Goal: Task Accomplishment & Management: Manage account settings

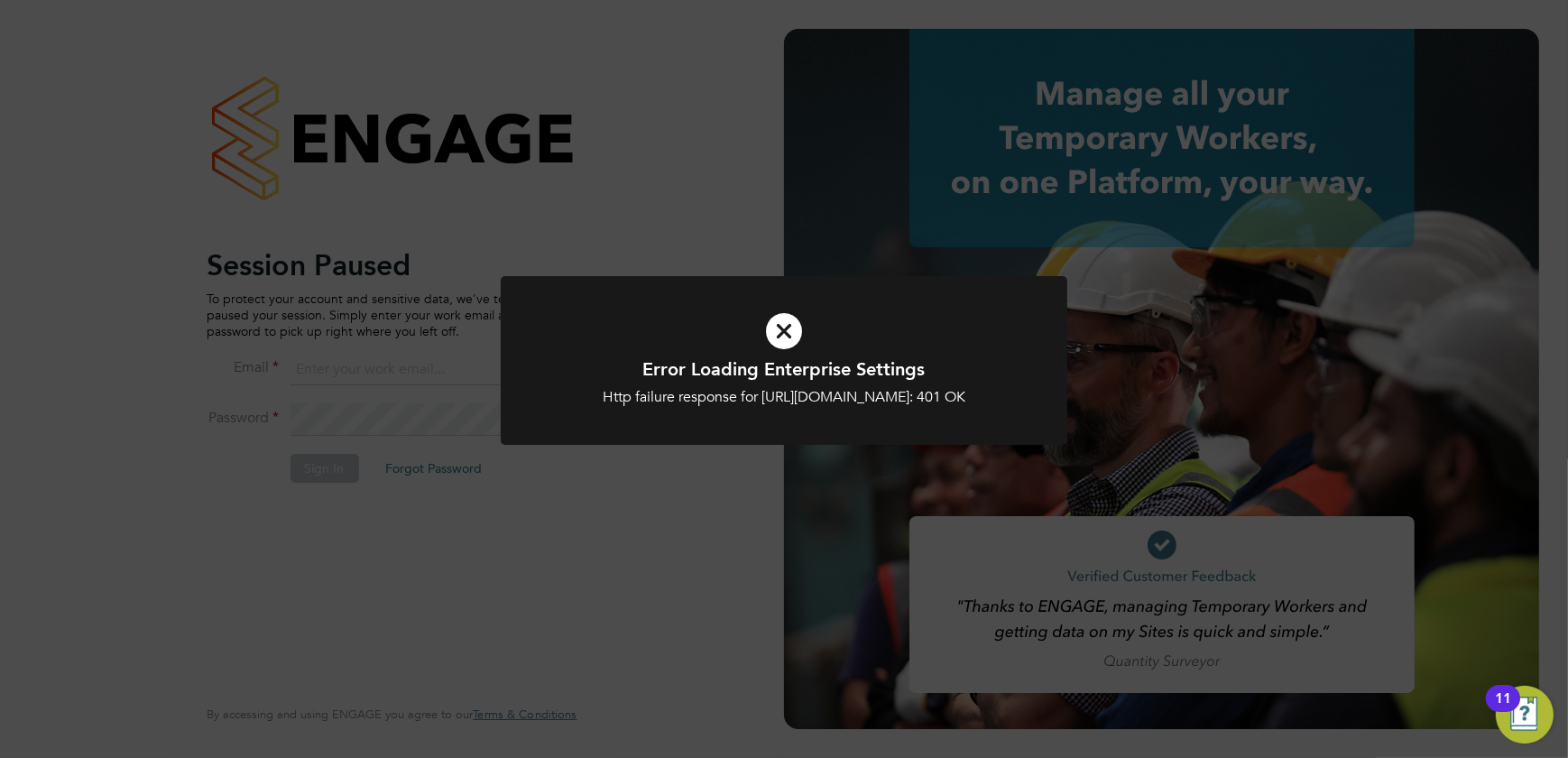
type input "[PERSON_NAME][EMAIL_ADDRESS][DOMAIN_NAME]"
click at [791, 327] on icon at bounding box center [784, 331] width 469 height 71
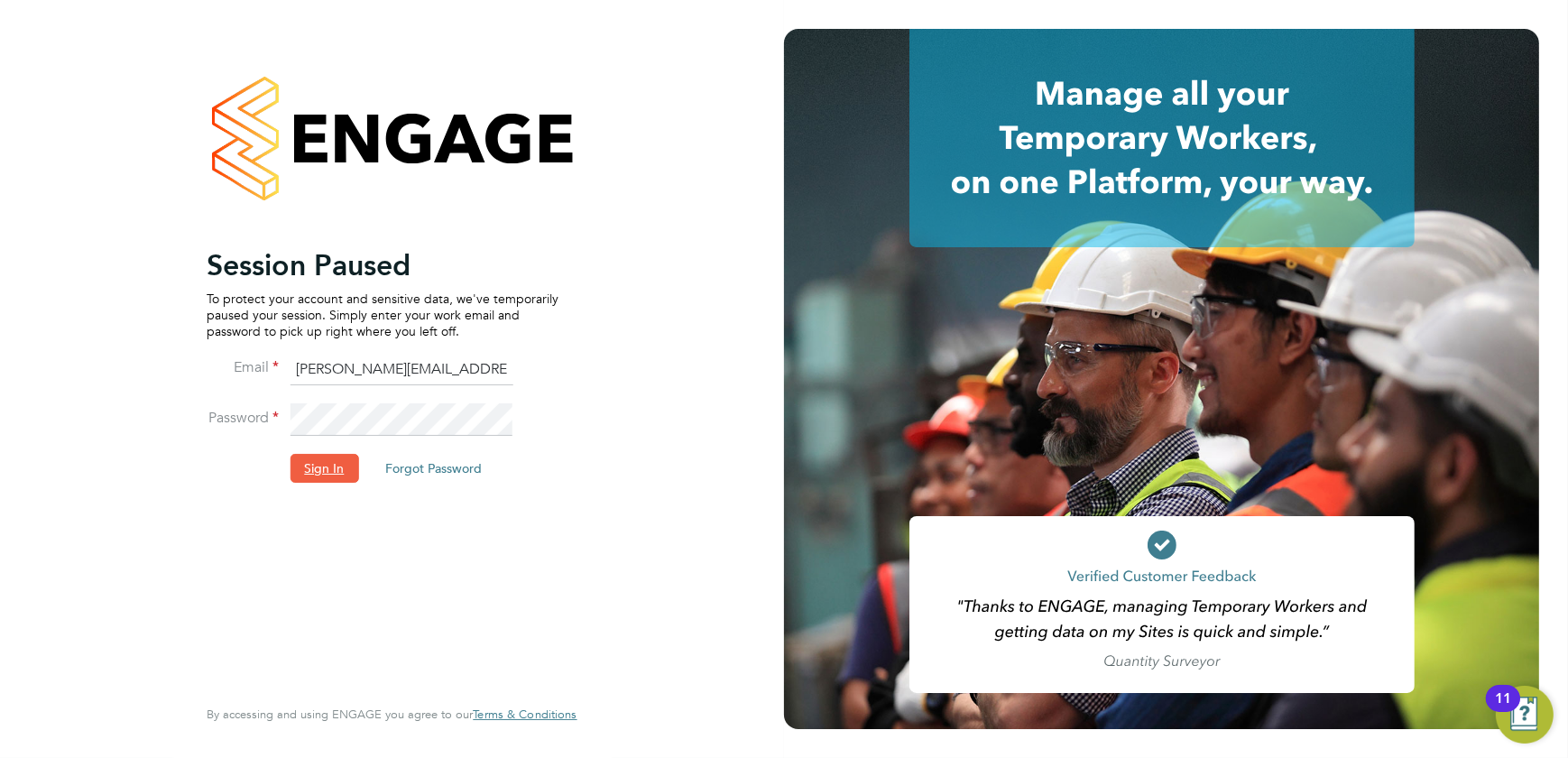
click at [324, 473] on button "Sign In" at bounding box center [324, 467] width 69 height 29
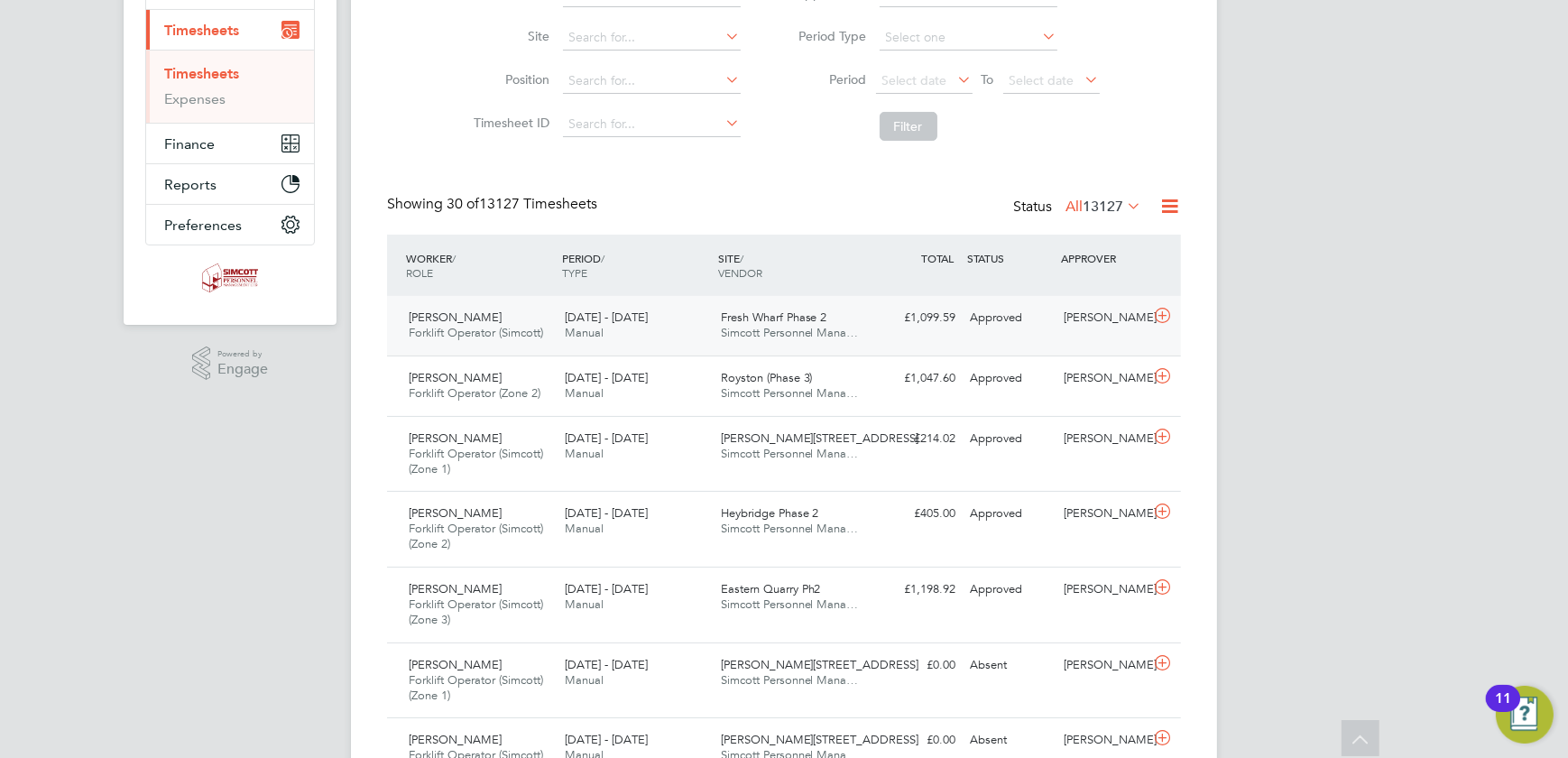
click at [823, 314] on span "Fresh Wharf Phase 2" at bounding box center [774, 318] width 106 height 16
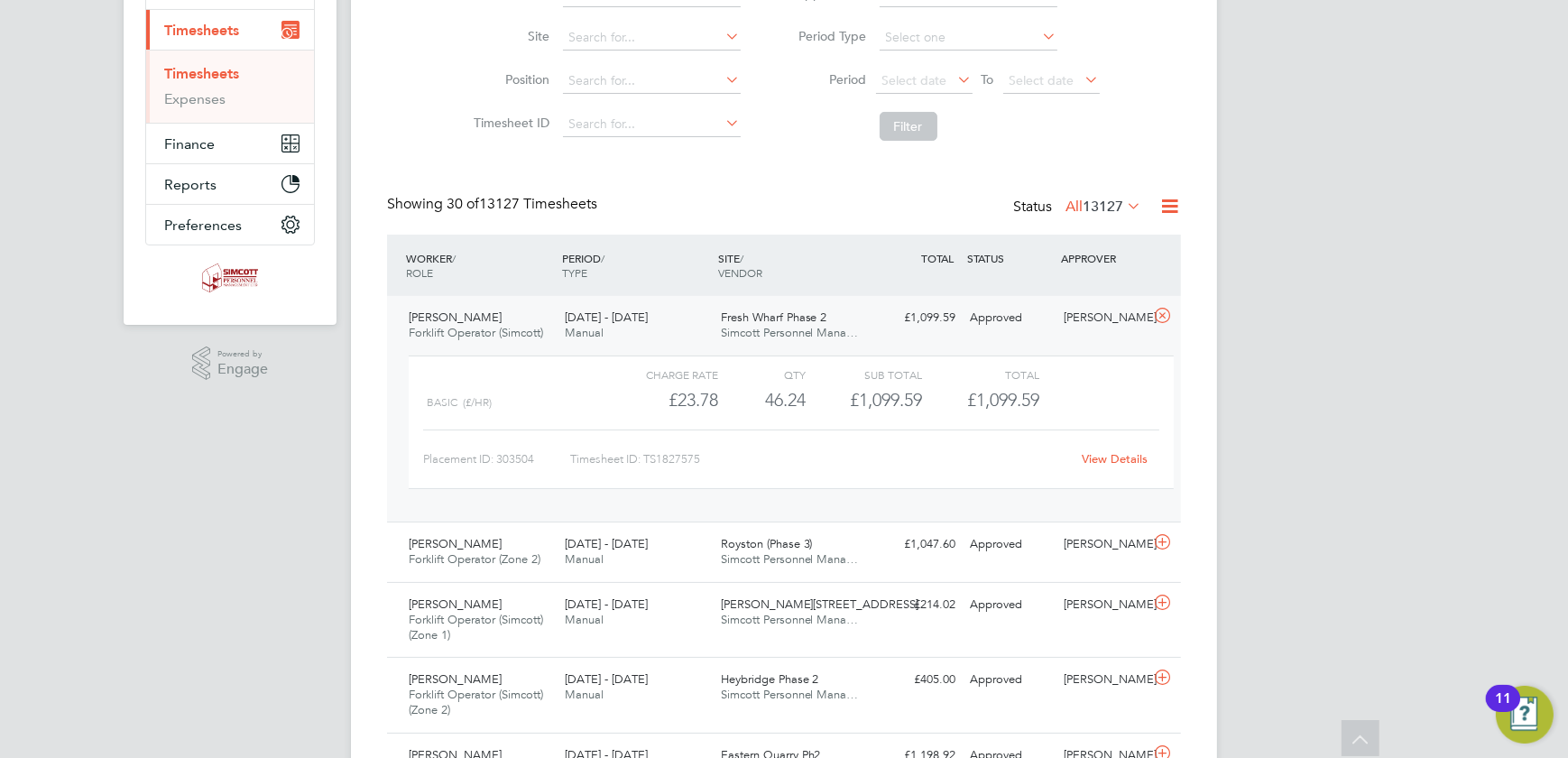
click at [1106, 455] on link "View Details" at bounding box center [1116, 459] width 66 height 16
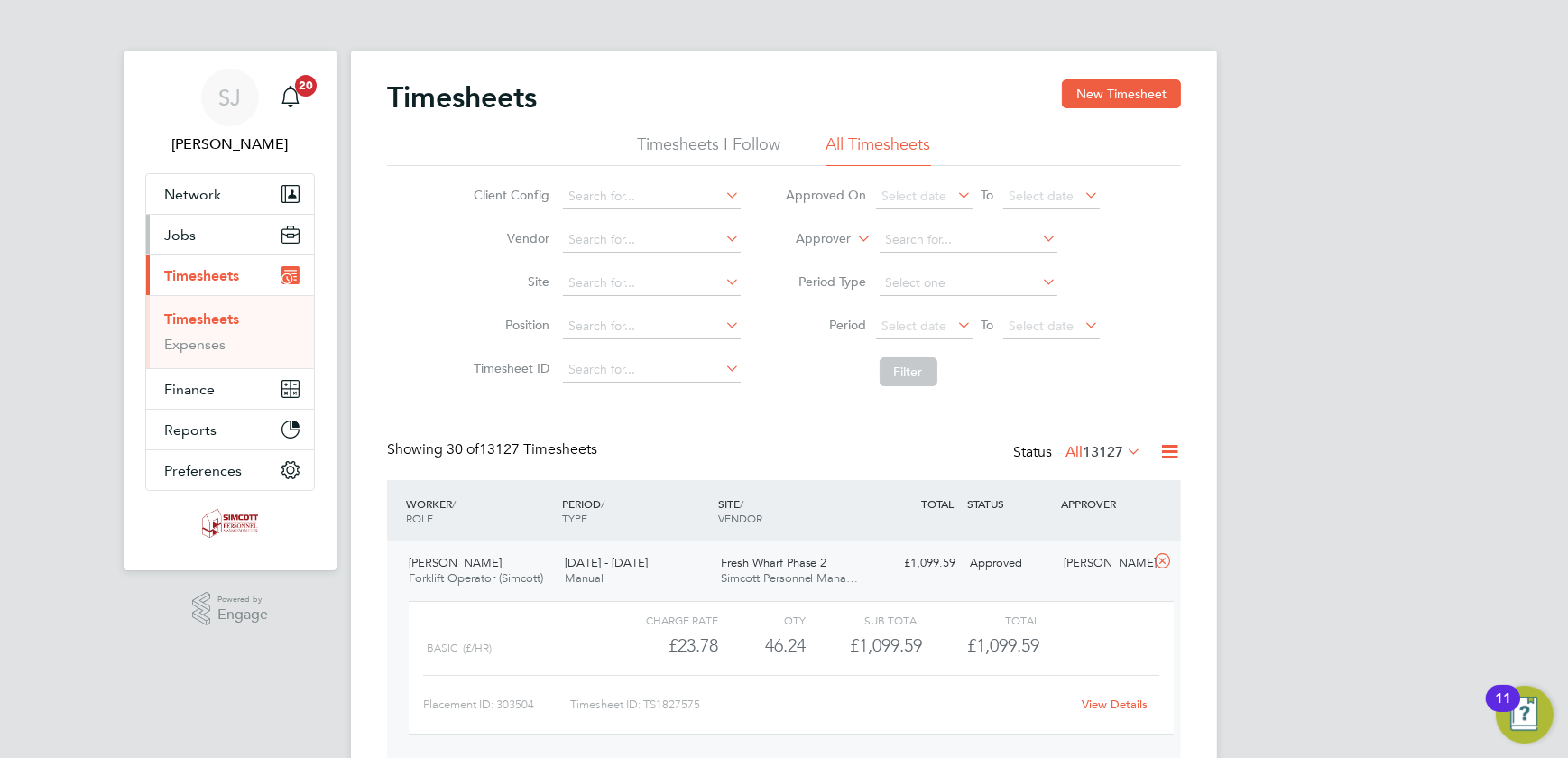
click at [173, 234] on span "Jobs" at bounding box center [180, 234] width 31 height 17
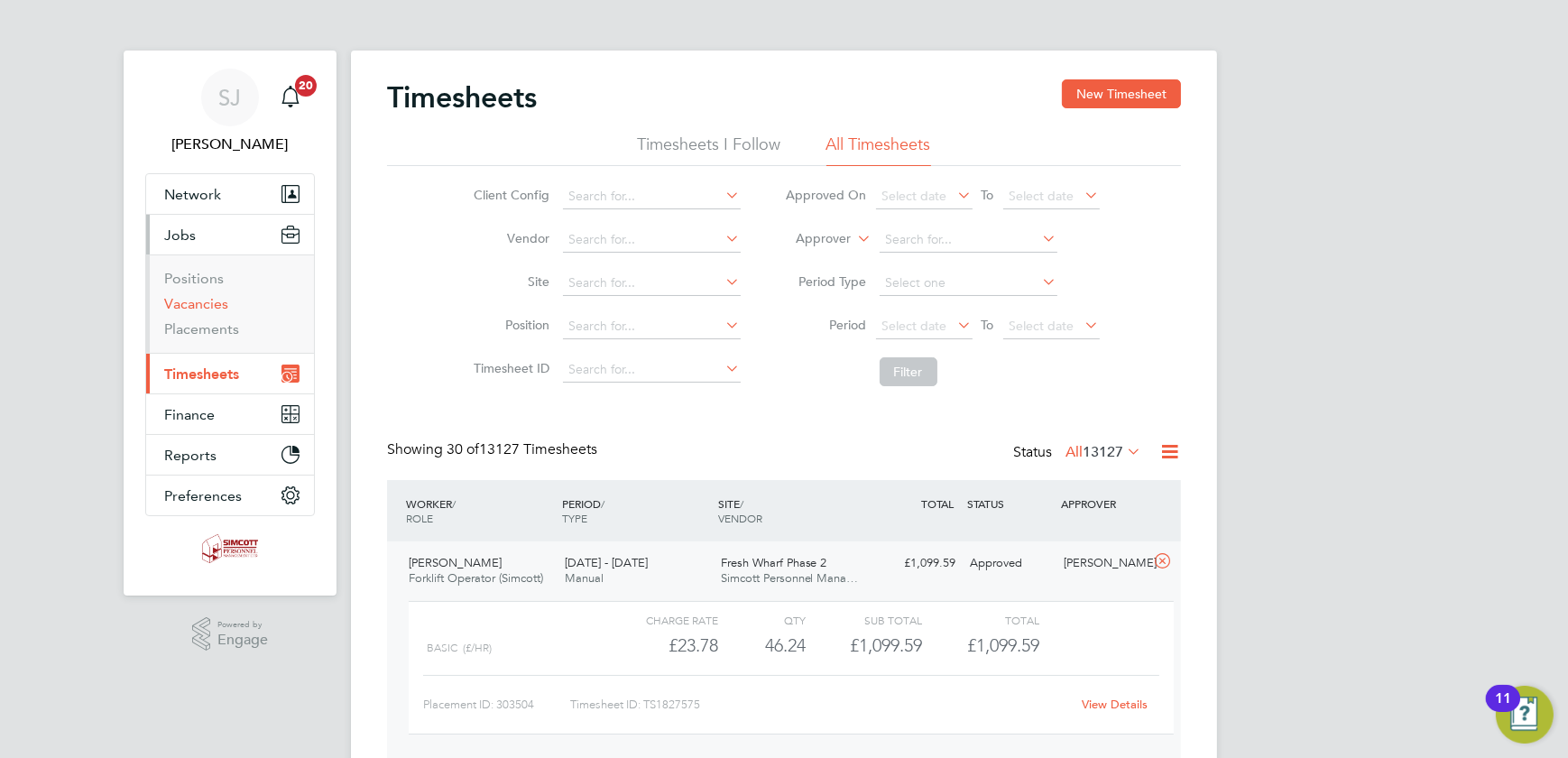
click at [184, 298] on link "Vacancies" at bounding box center [196, 303] width 64 height 17
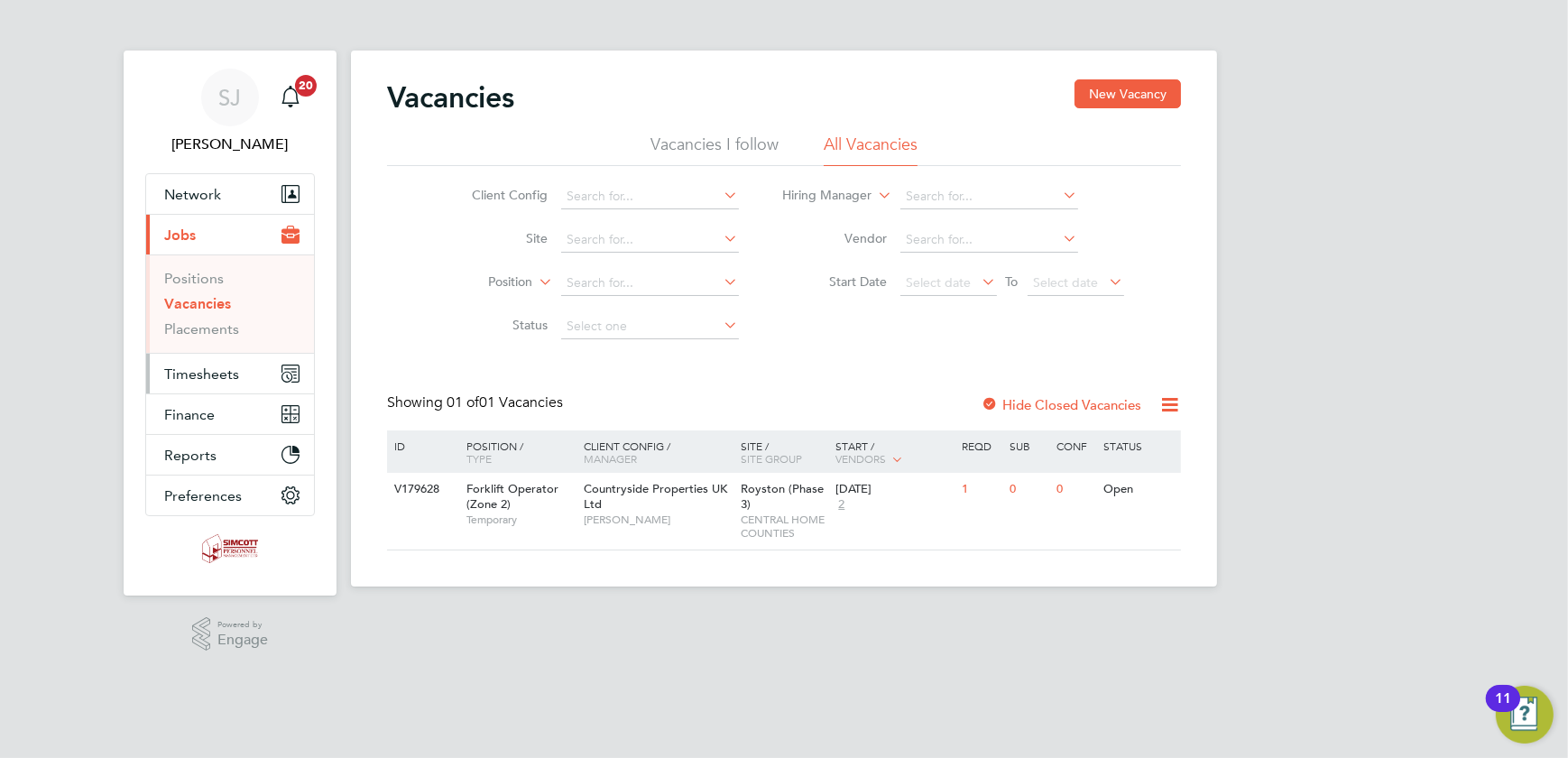
click at [229, 380] on span "Timesheets" at bounding box center [202, 373] width 75 height 17
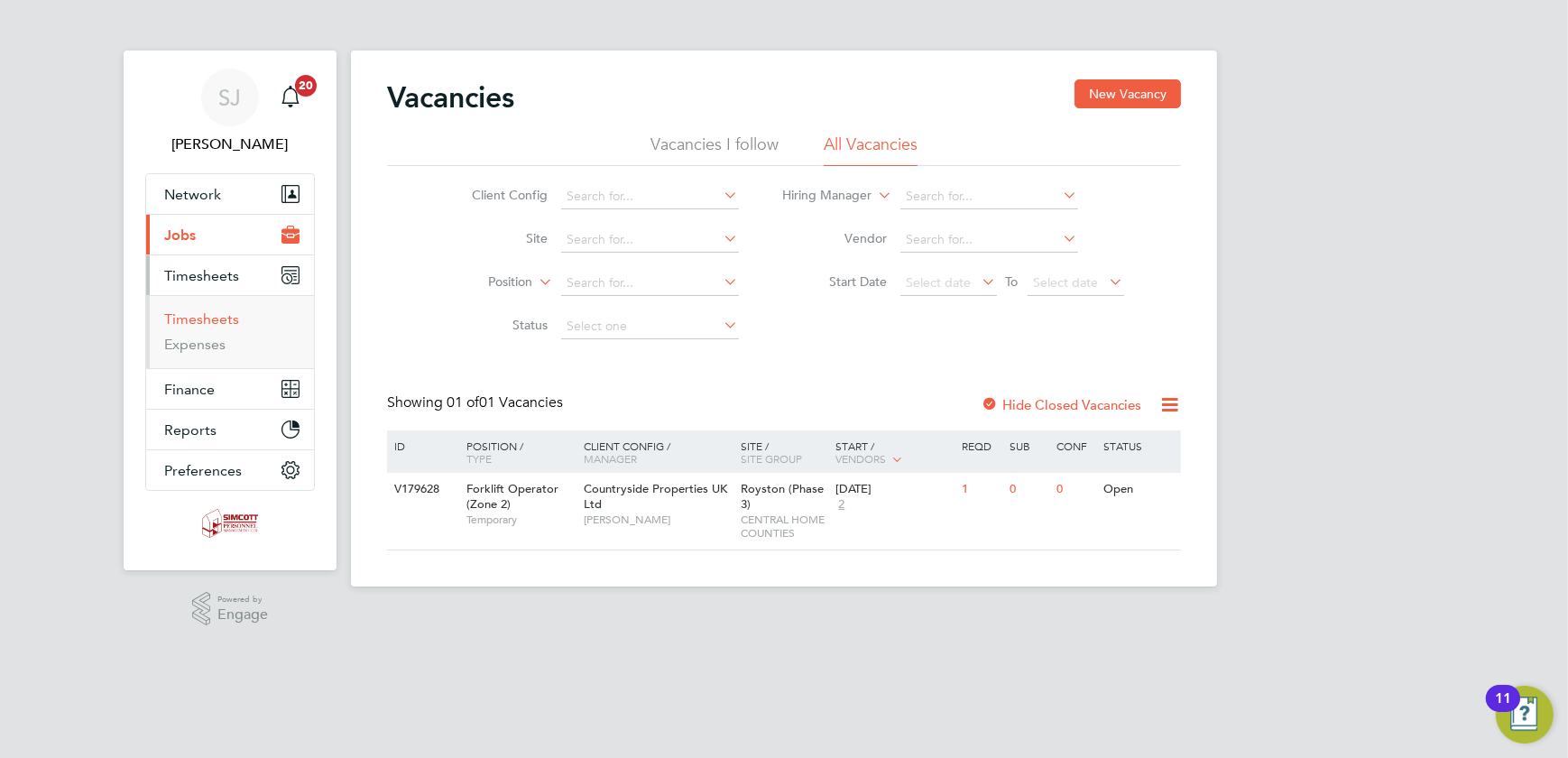
click at [206, 324] on link "Timesheets" at bounding box center [202, 319] width 75 height 17
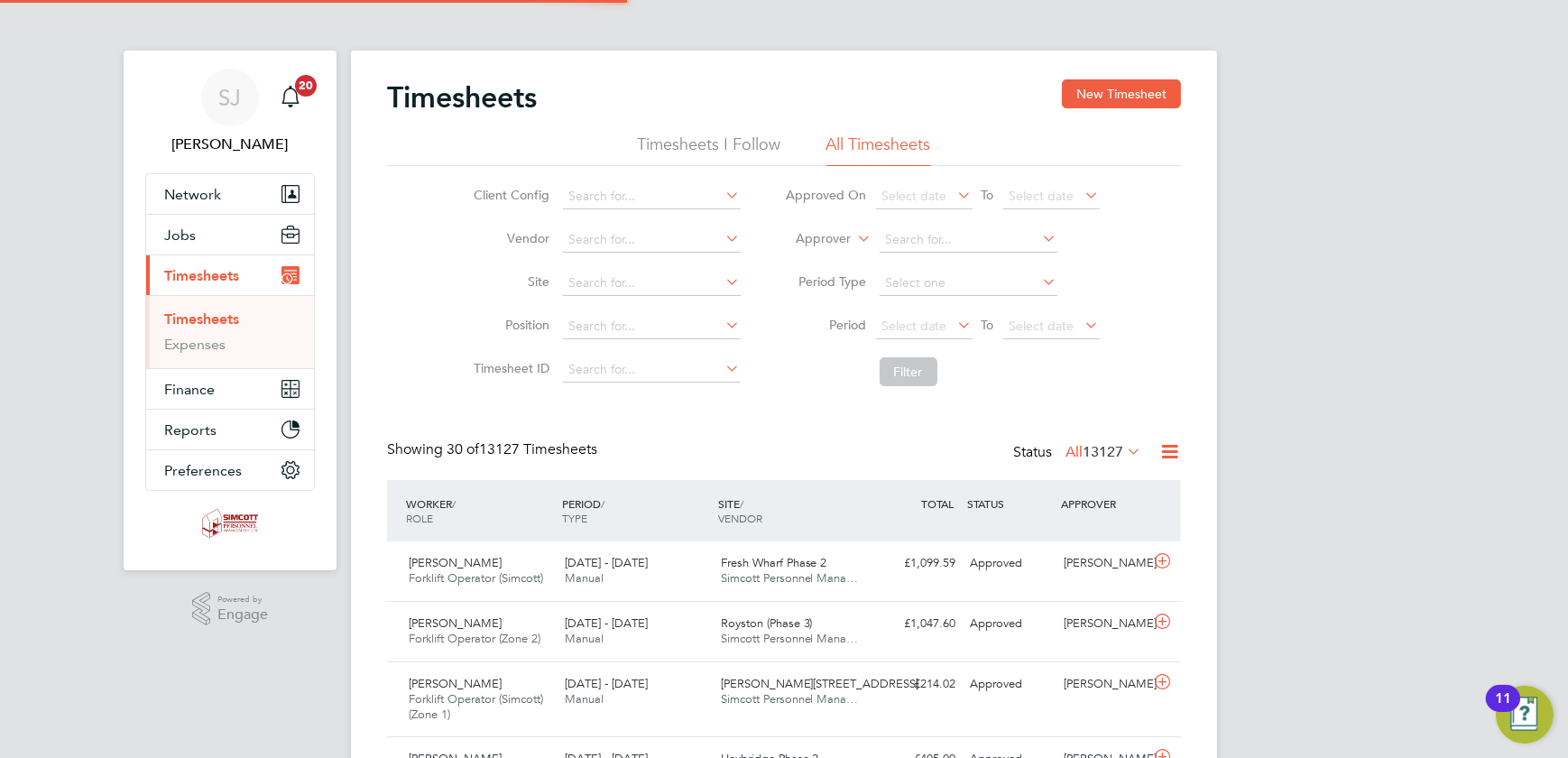
scroll to position [61, 156]
click at [1024, 311] on li "Period Select date To Select date" at bounding box center [942, 326] width 359 height 43
click at [1029, 325] on span "Select date" at bounding box center [1042, 325] width 65 height 17
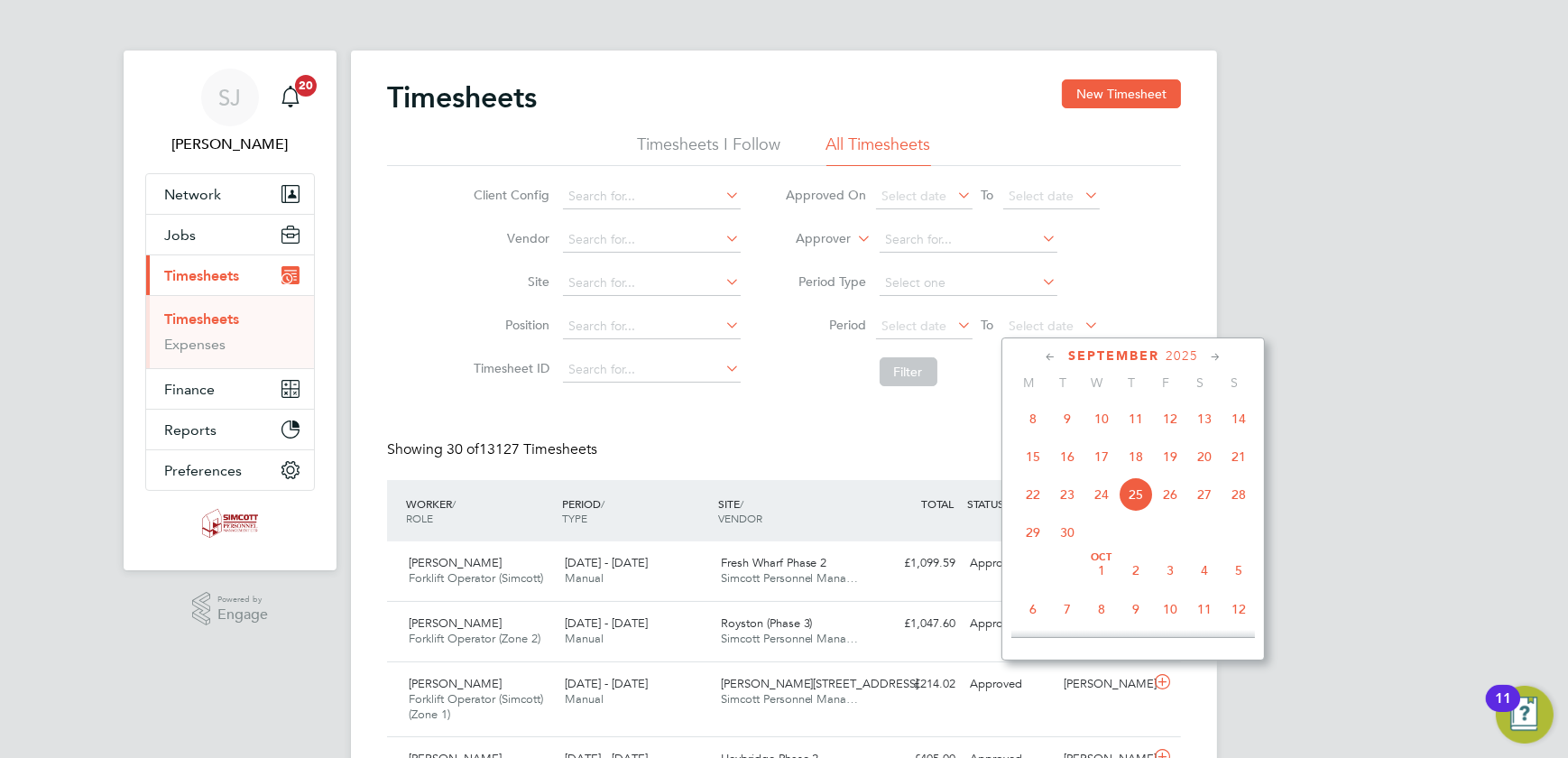
click at [1234, 458] on span "21" at bounding box center [1238, 456] width 34 height 34
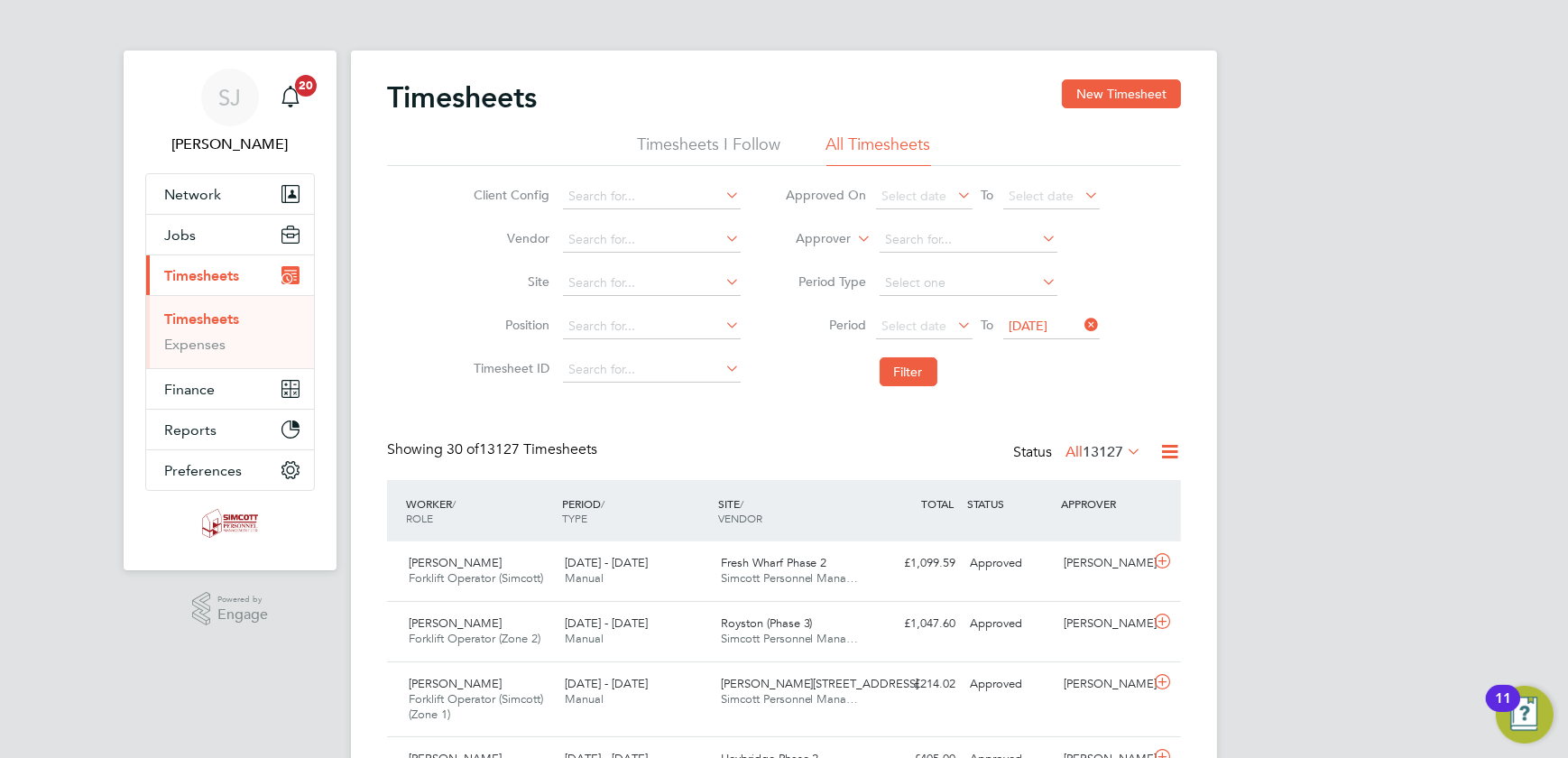
click at [954, 324] on icon at bounding box center [954, 324] width 0 height 26
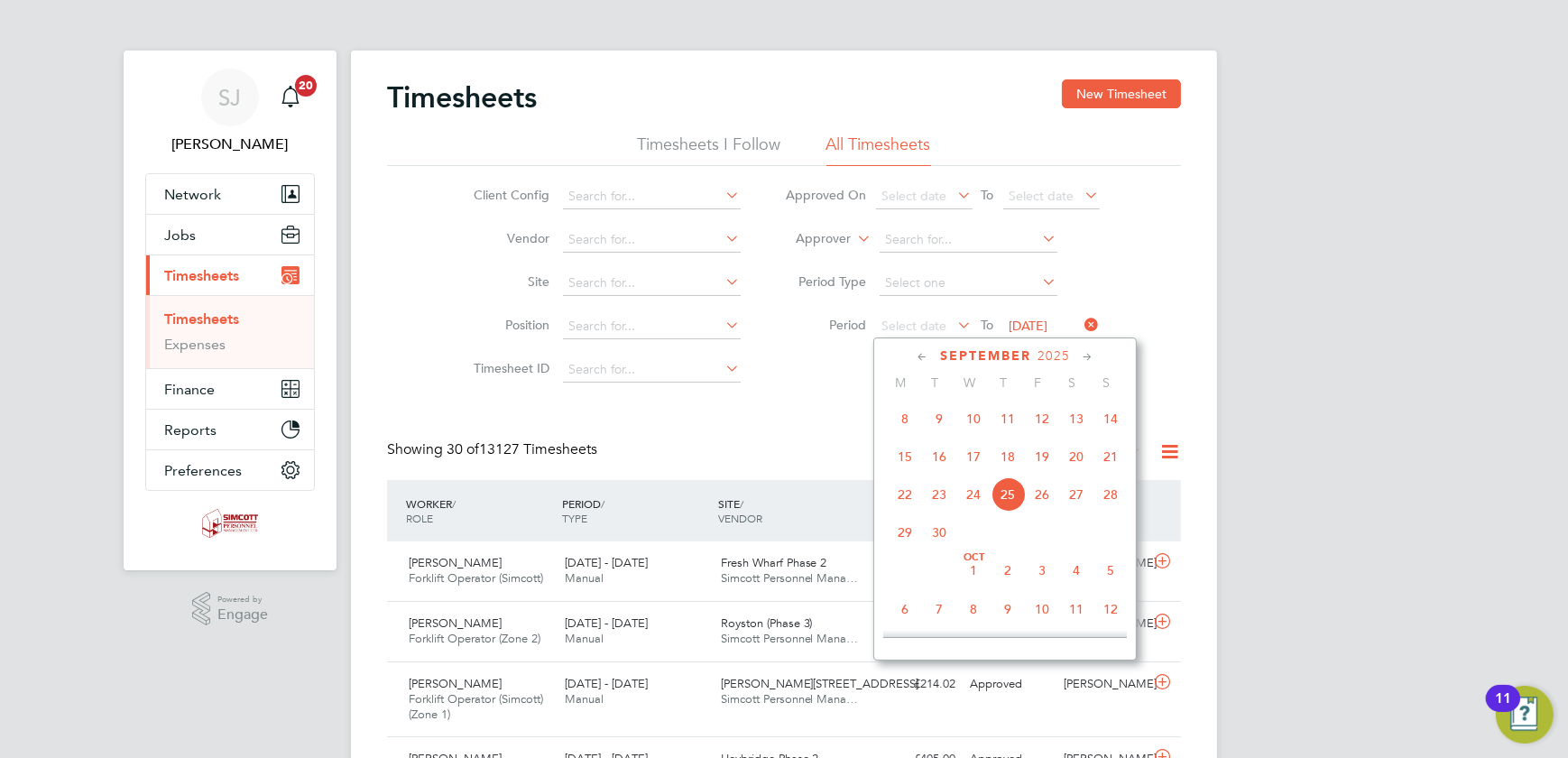
click at [920, 461] on span "15" at bounding box center [905, 456] width 34 height 34
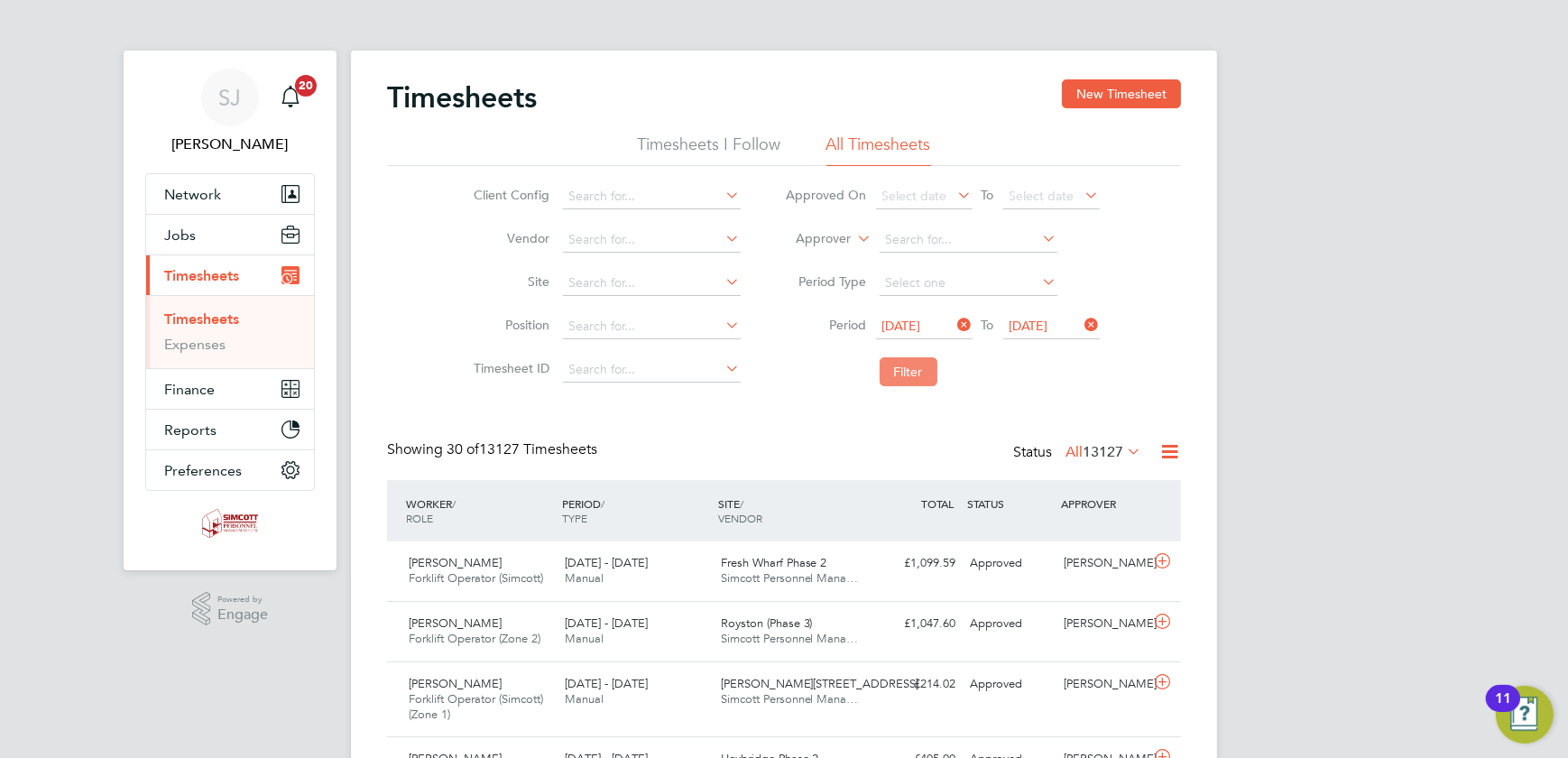
click at [901, 377] on button "Filter" at bounding box center [908, 371] width 58 height 29
click at [1110, 453] on span "44" at bounding box center [1115, 451] width 17 height 18
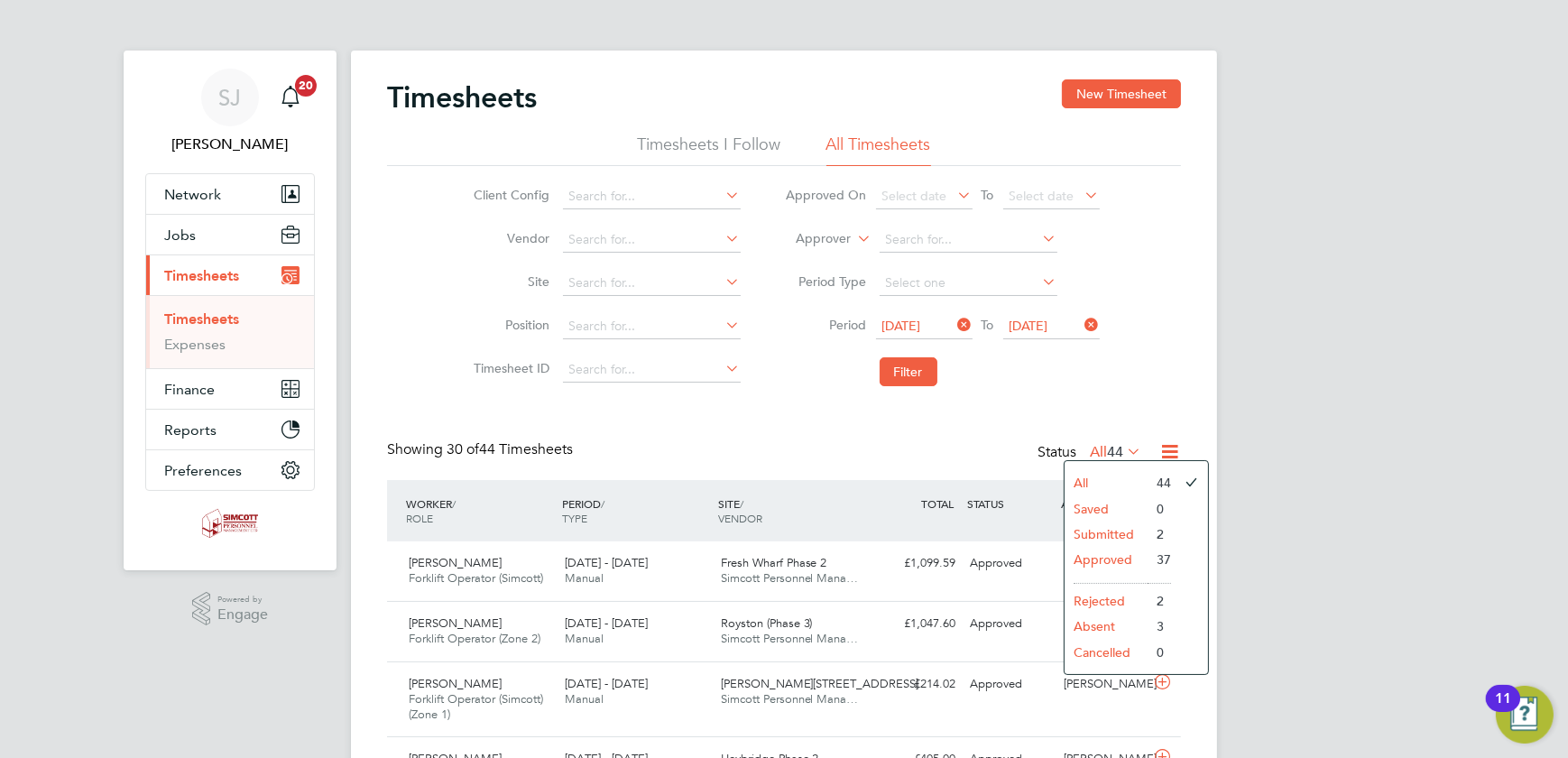
click at [1118, 532] on li "Submitted" at bounding box center [1106, 534] width 83 height 26
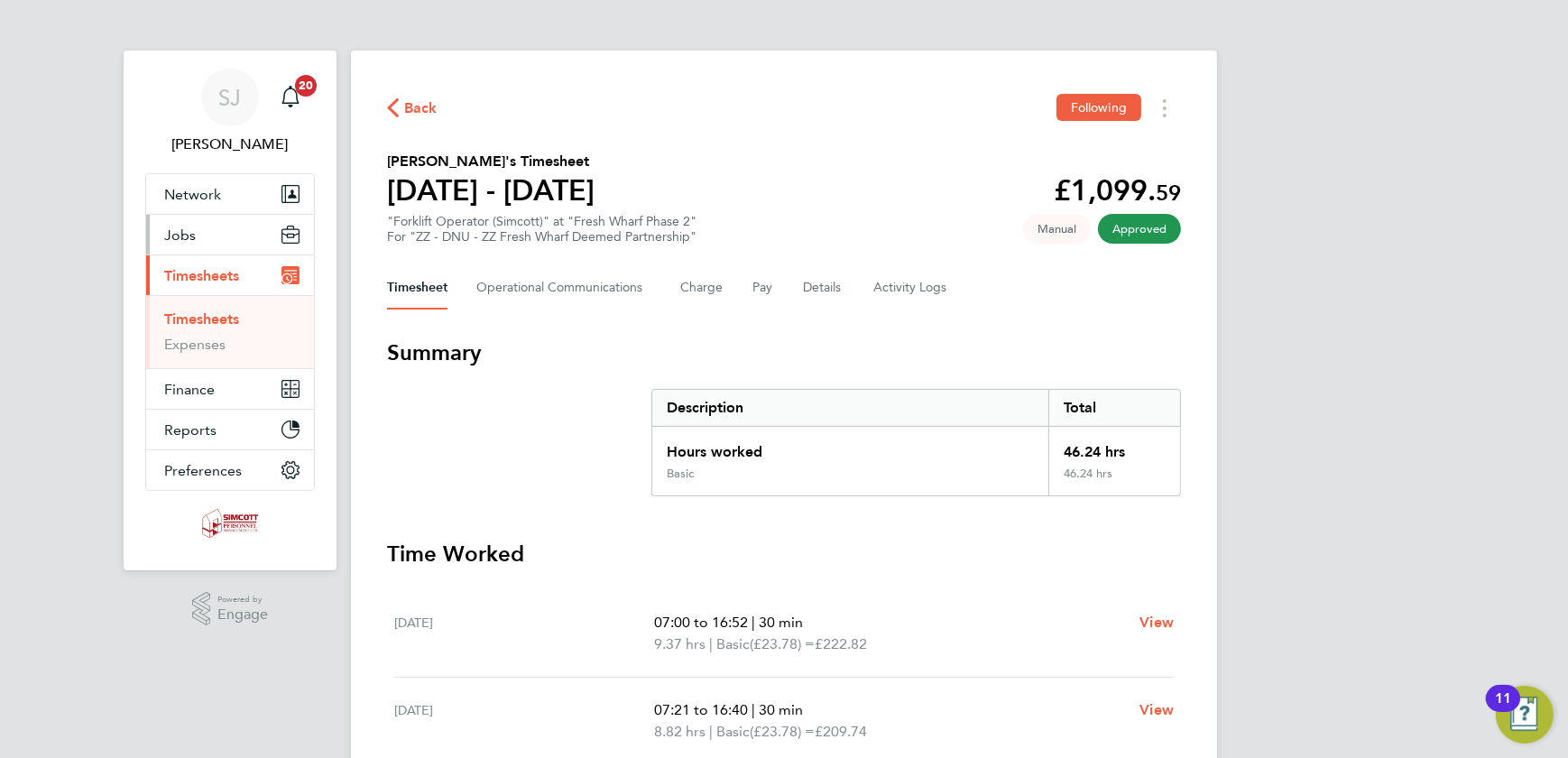
click at [192, 229] on button "Jobs" at bounding box center [230, 234] width 168 height 39
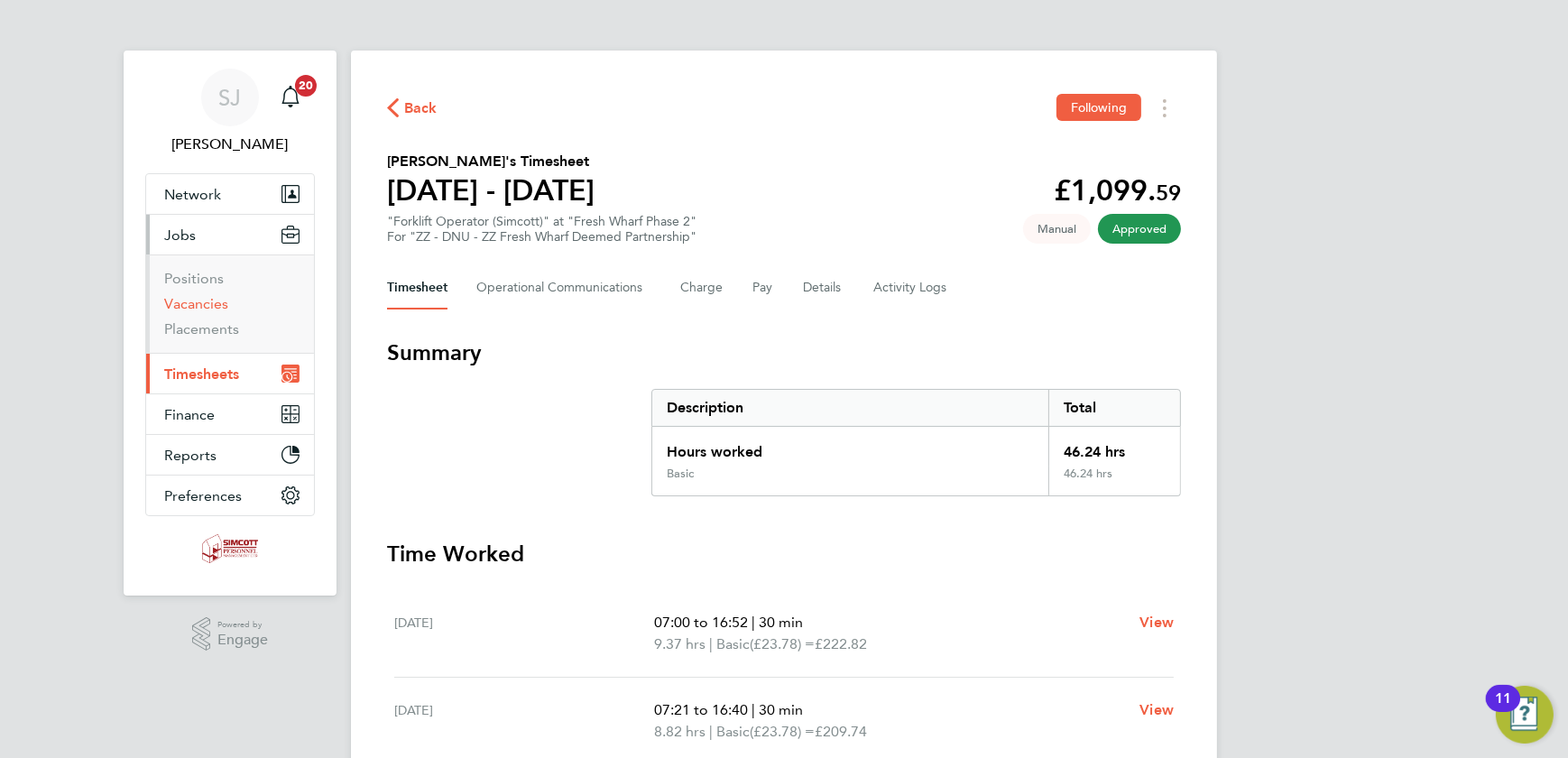
click at [194, 298] on link "Vacancies" at bounding box center [196, 303] width 64 height 17
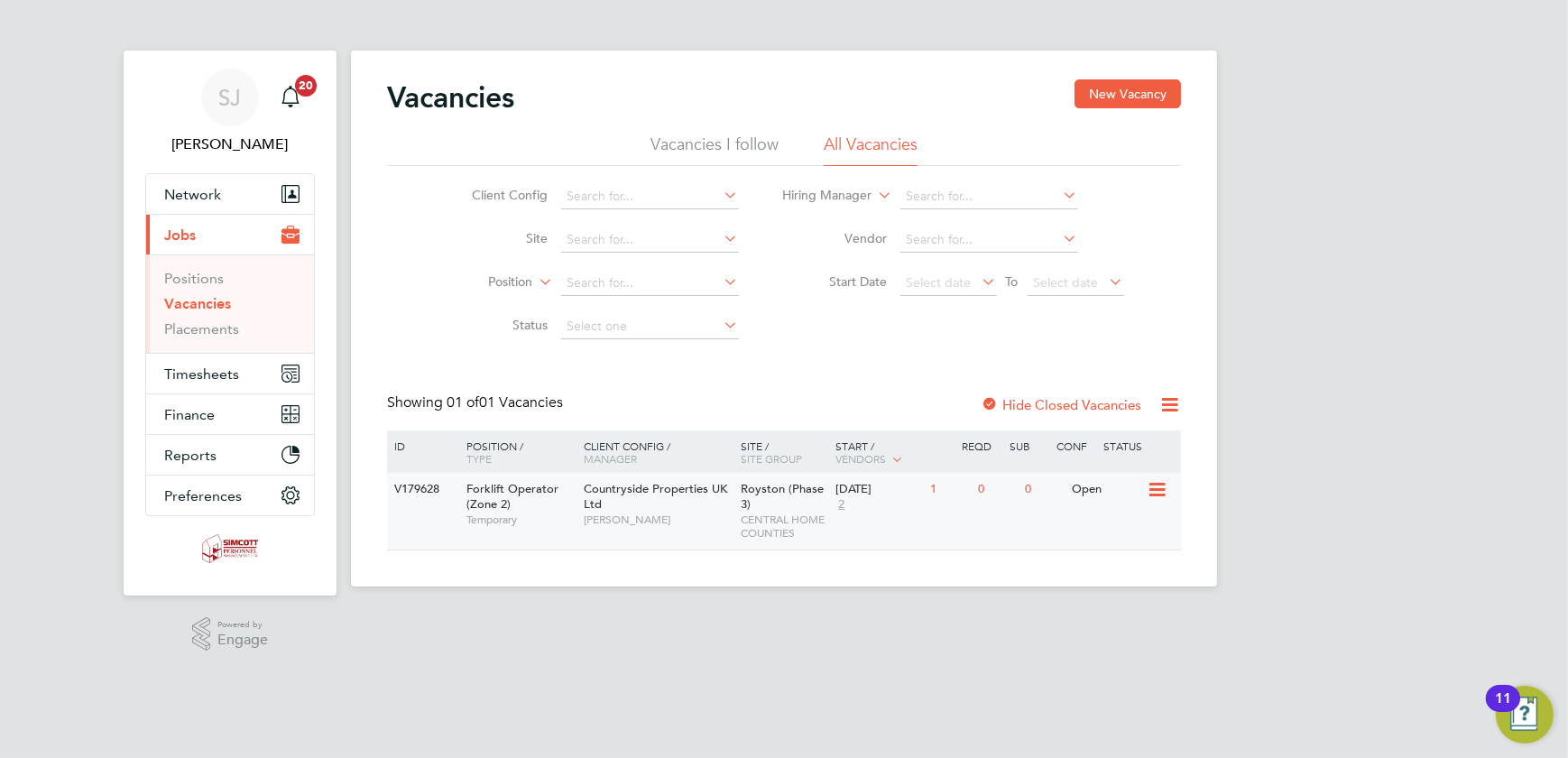
click at [799, 497] on div "Royston (Phase 3) CENTRAL HOME COUNTIES" at bounding box center [784, 511] width 94 height 77
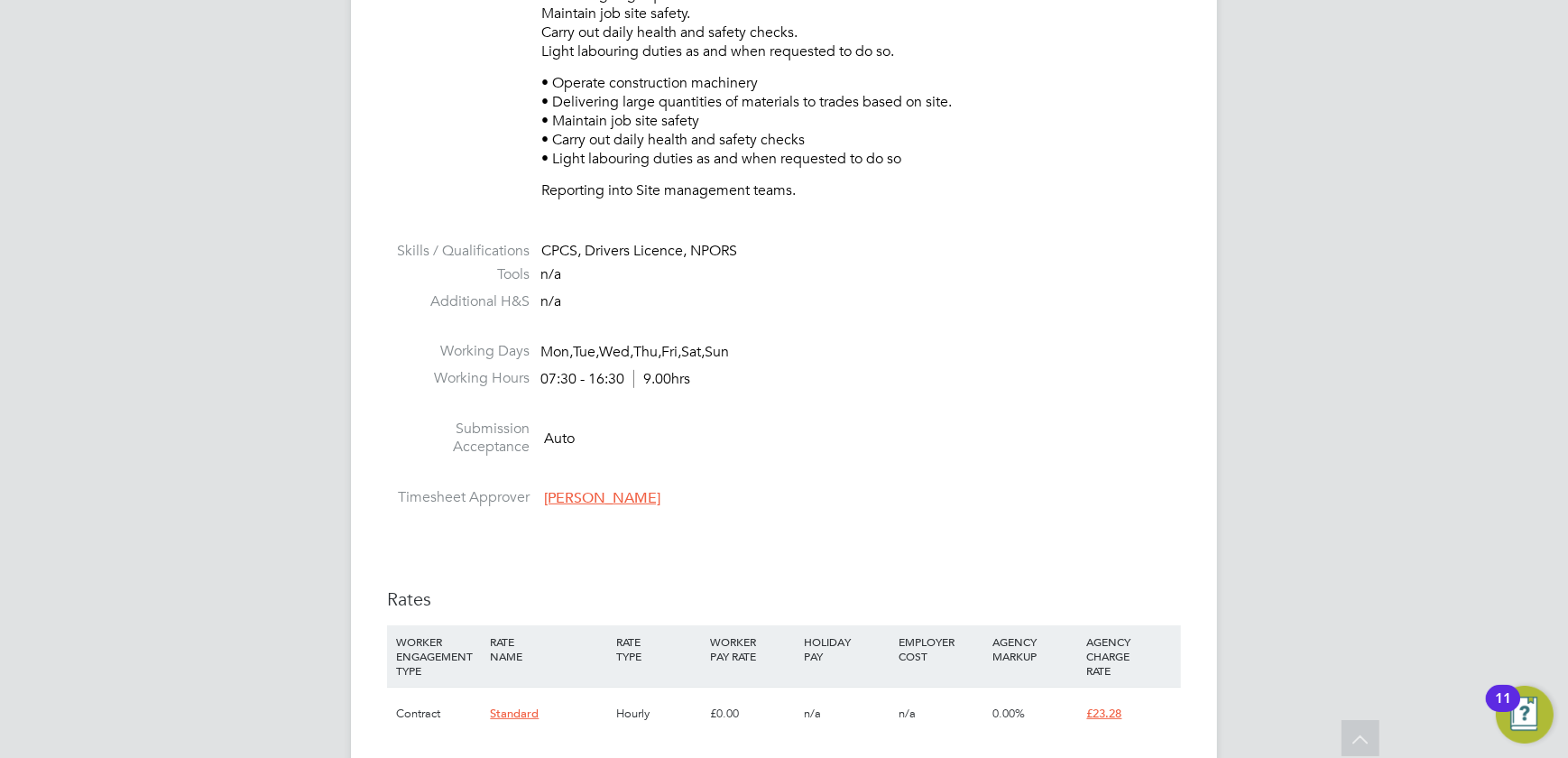
scroll to position [327, 0]
